Goal: Task Accomplishment & Management: Complete application form

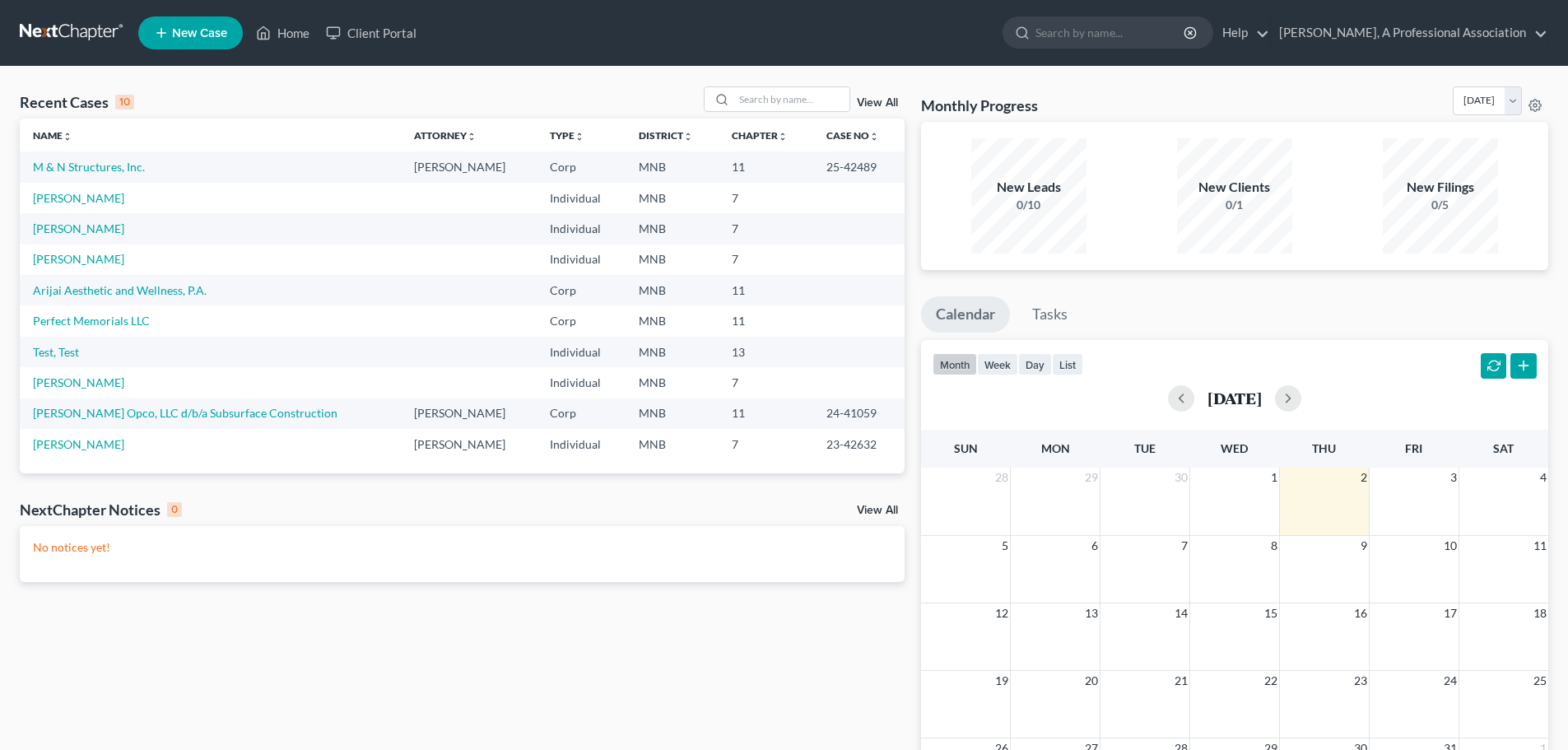
click at [197, 38] on span "New Case" at bounding box center [199, 33] width 55 height 12
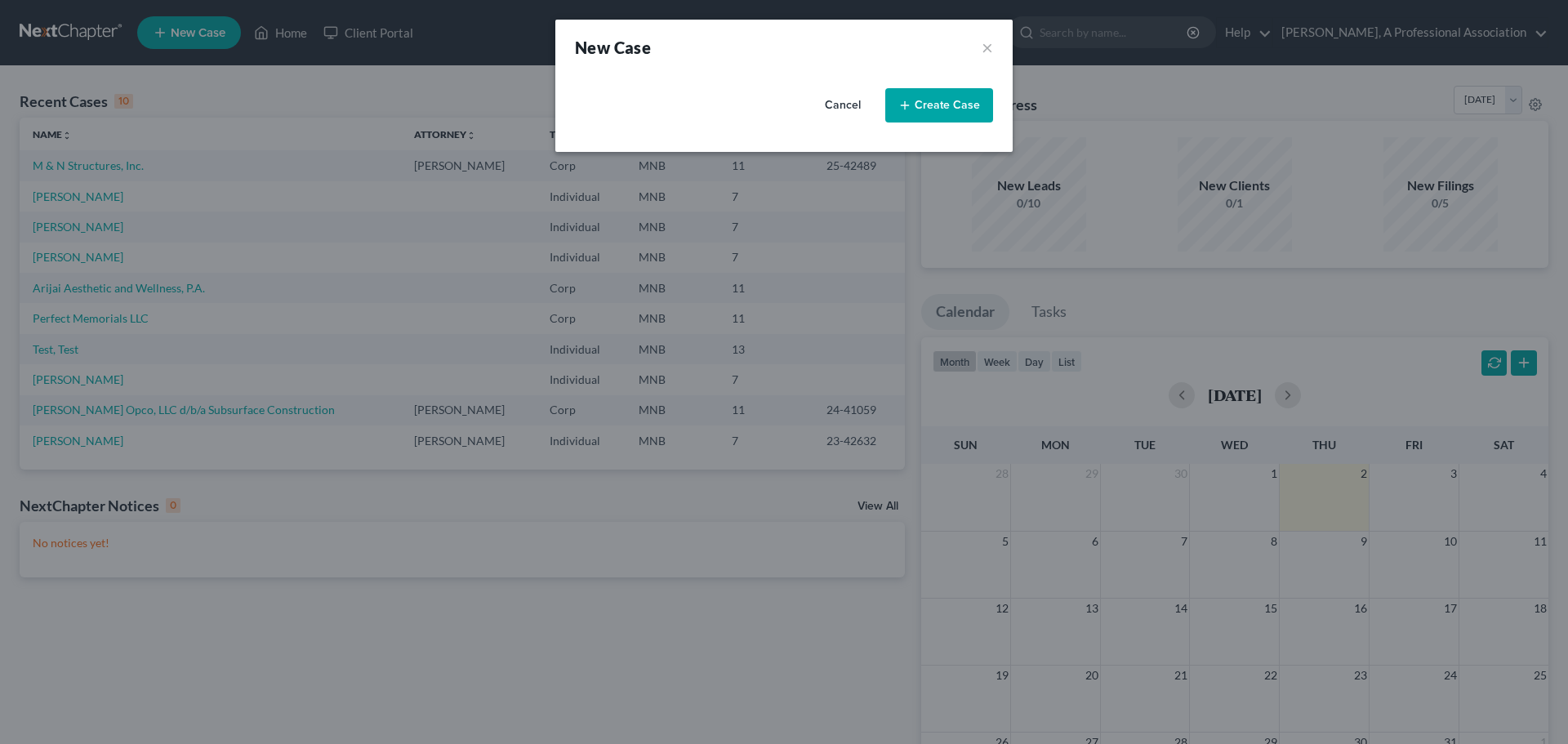
select select "42"
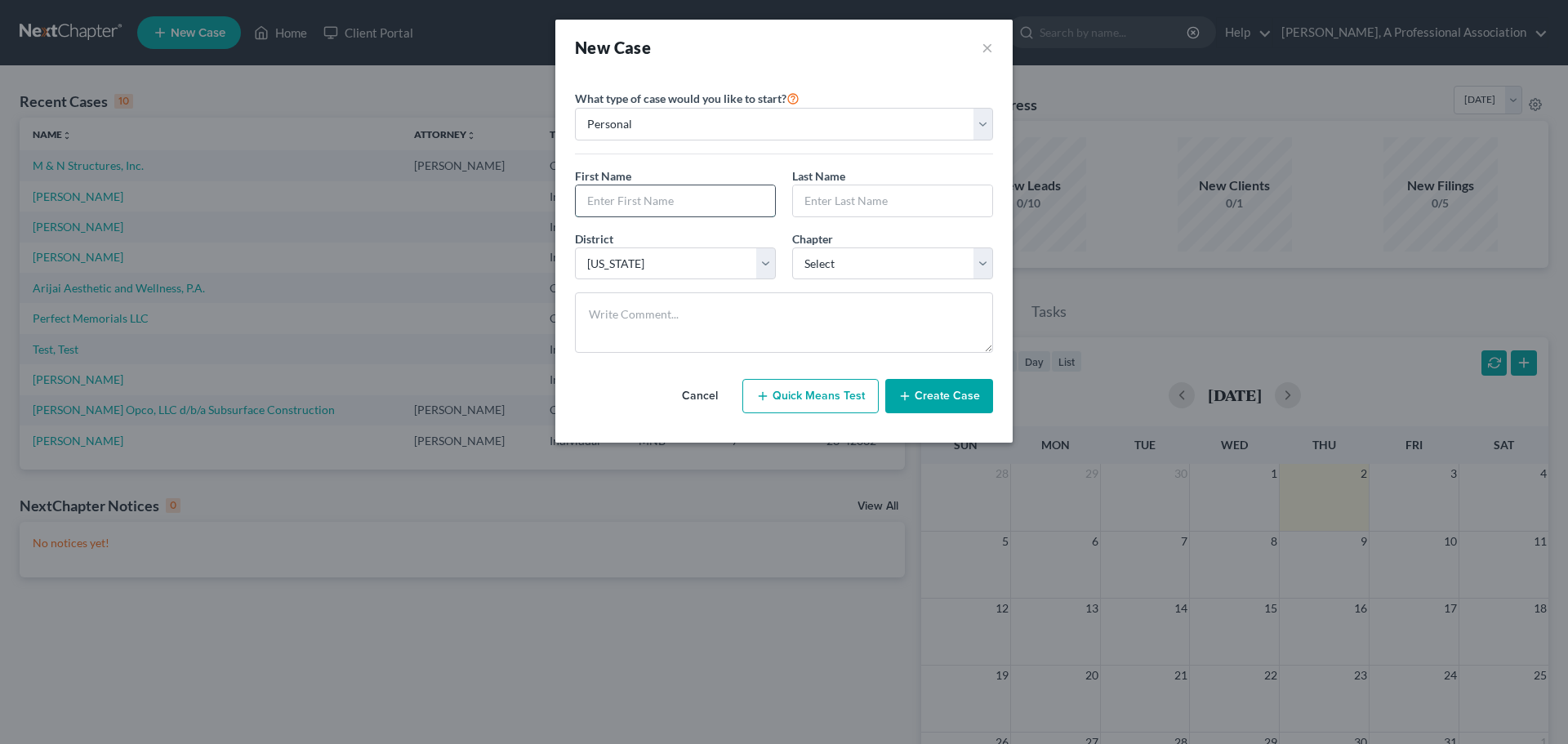
click at [644, 207] on input "text" at bounding box center [675, 200] width 199 height 31
type input "[PERSON_NAME]"
click at [848, 209] on input "text" at bounding box center [892, 200] width 199 height 31
type input "[PERSON_NAME]"
click at [865, 264] on select "Select 7 11 12 13" at bounding box center [893, 264] width 201 height 33
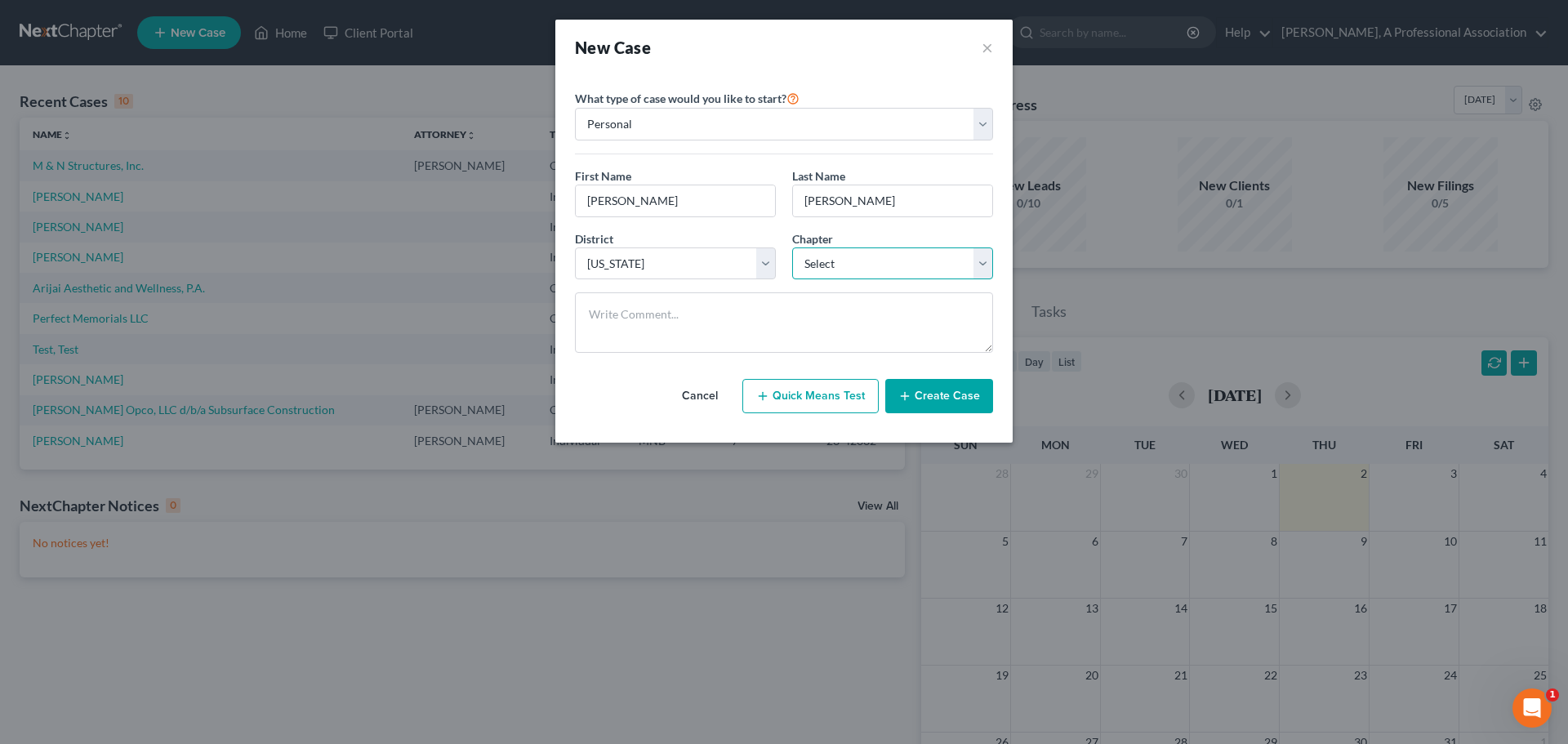
select select "3"
click at [792, 248] on select "Select 7 11 12 13" at bounding box center [893, 264] width 201 height 33
click at [950, 393] on button "Create Case" at bounding box center [939, 396] width 108 height 34
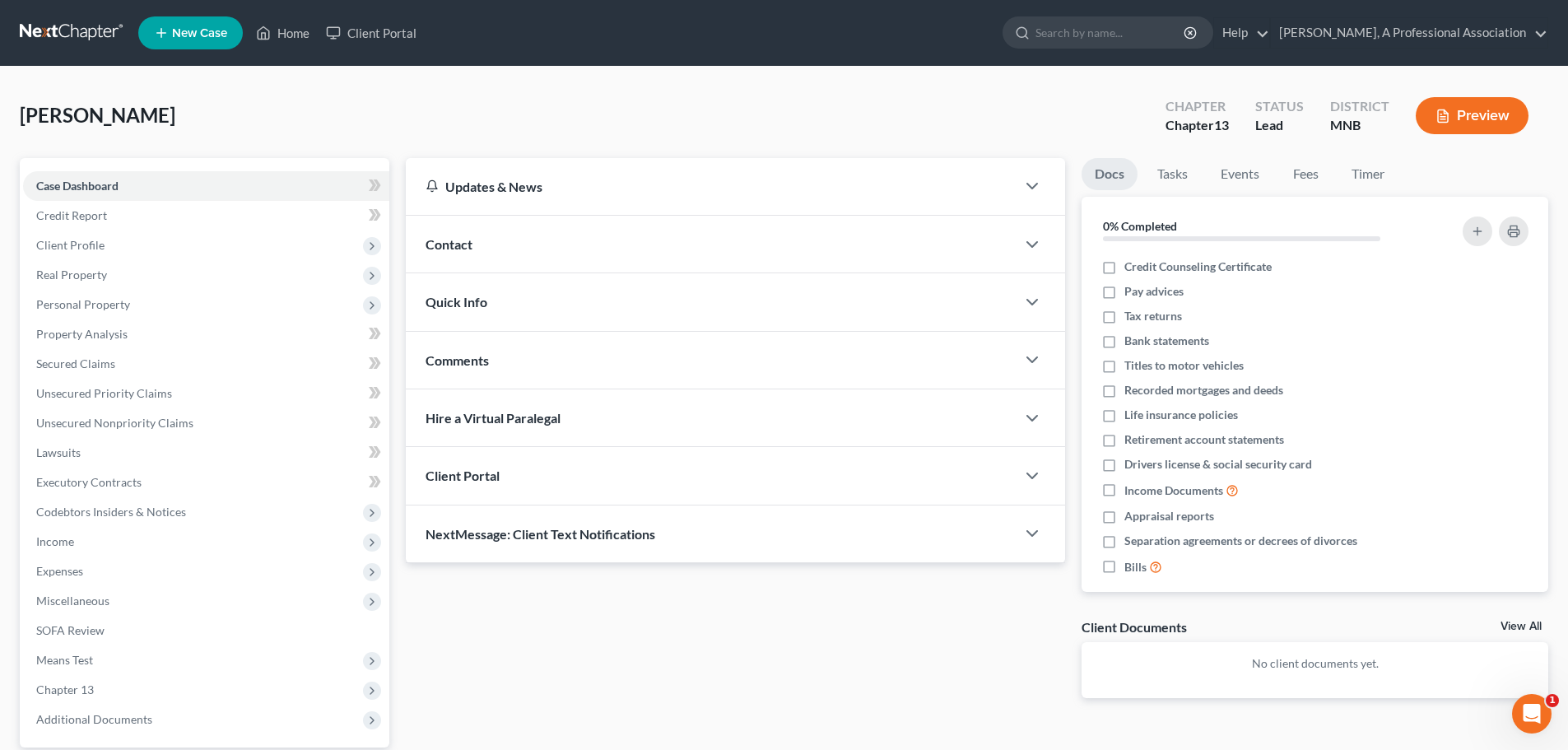
click at [484, 481] on span "Client Portal" at bounding box center [462, 475] width 74 height 16
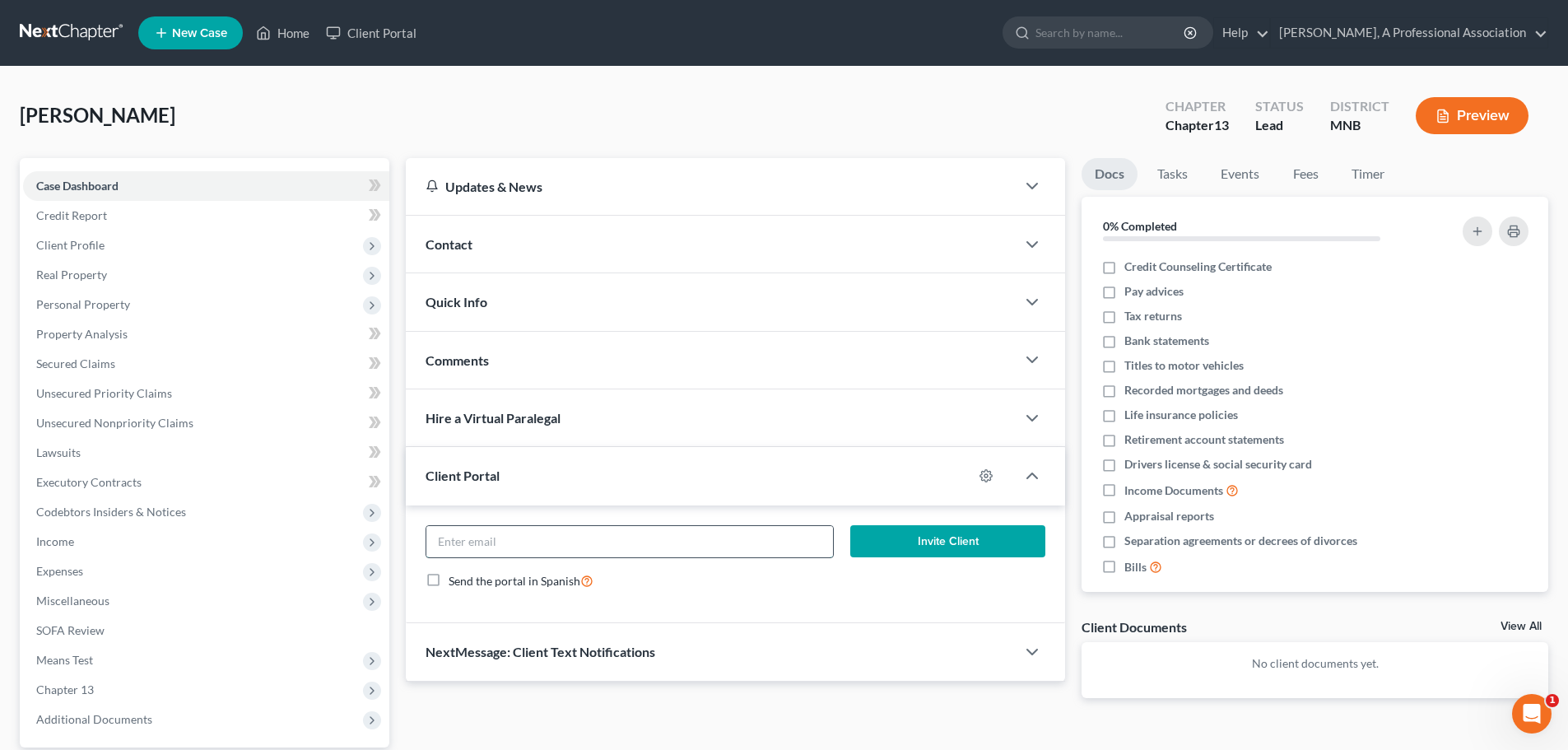
click at [478, 545] on input "email" at bounding box center [629, 541] width 406 height 31
type input "[EMAIL_ADDRESS][DOMAIN_NAME]"
click at [899, 534] on button "Invite Client" at bounding box center [948, 541] width 196 height 33
